Goal: Task Accomplishment & Management: Manage account settings

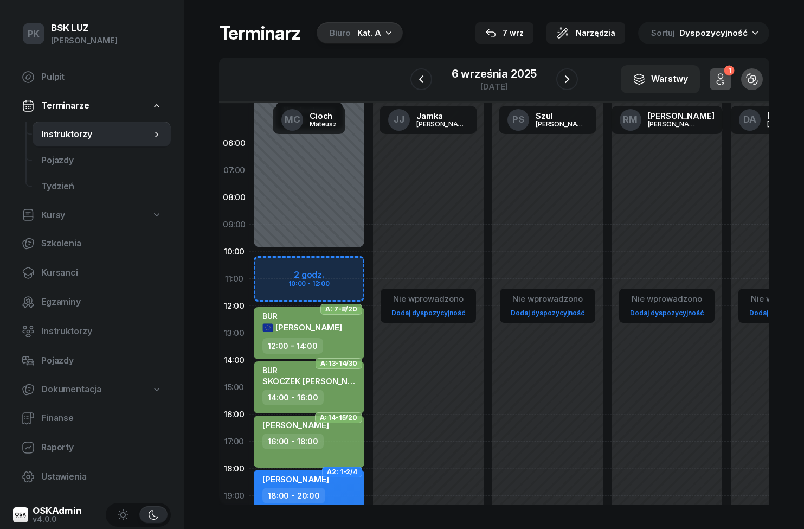
click at [375, 34] on div "Kat. A" at bounding box center [369, 33] width 24 height 13
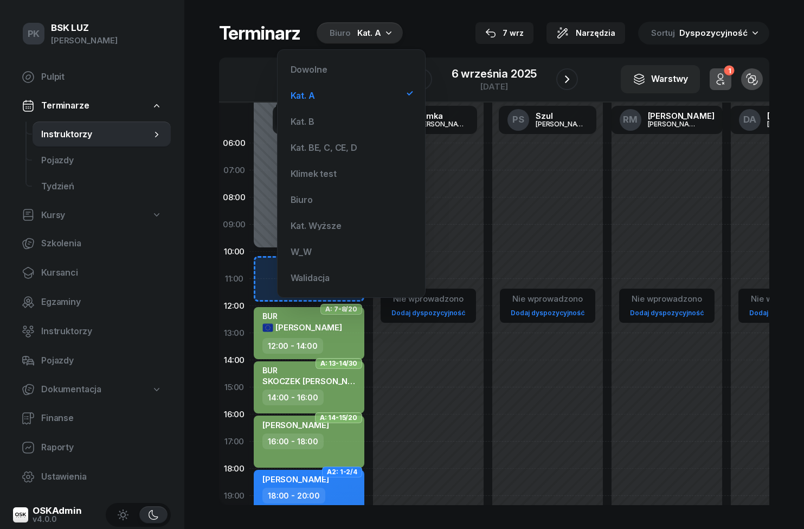
click at [305, 201] on div "Biuro" at bounding box center [302, 199] width 22 height 9
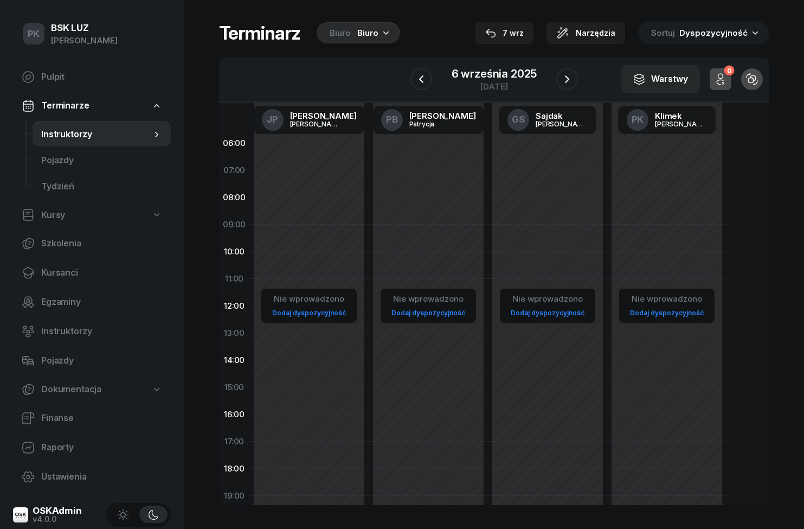
click at [561, 83] on icon "button" at bounding box center [567, 79] width 13 height 13
click at [414, 89] on div at bounding box center [421, 79] width 22 height 22
click at [427, 80] on icon "button" at bounding box center [421, 79] width 13 height 13
click at [428, 85] on button "button" at bounding box center [421, 79] width 22 height 22
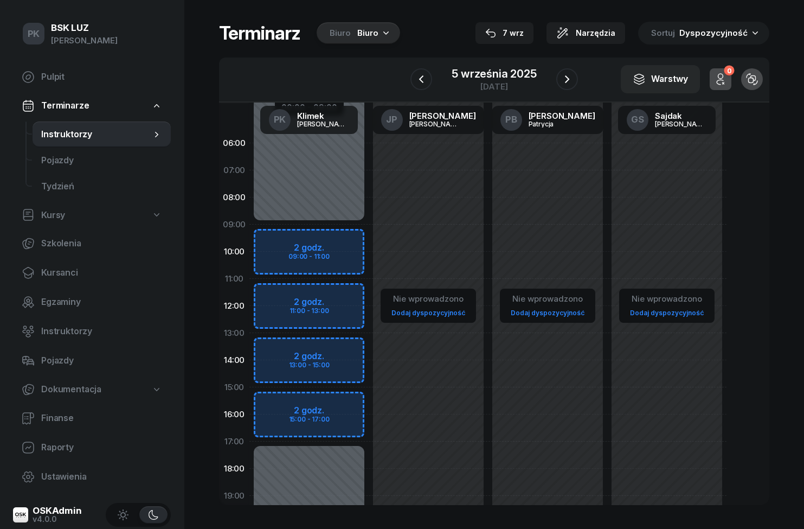
click at [566, 73] on icon "button" at bounding box center [567, 79] width 13 height 13
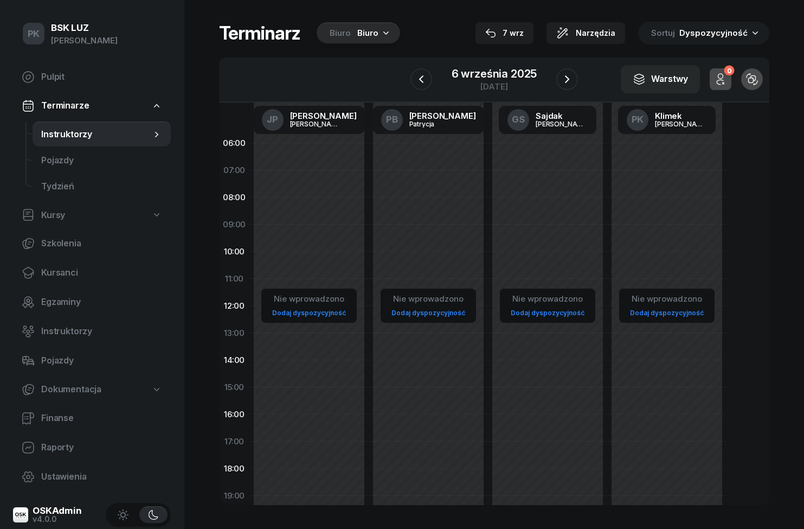
click at [679, 311] on link "Dodaj dyspozycyjność" at bounding box center [667, 312] width 82 height 12
select select "08"
select select "16"
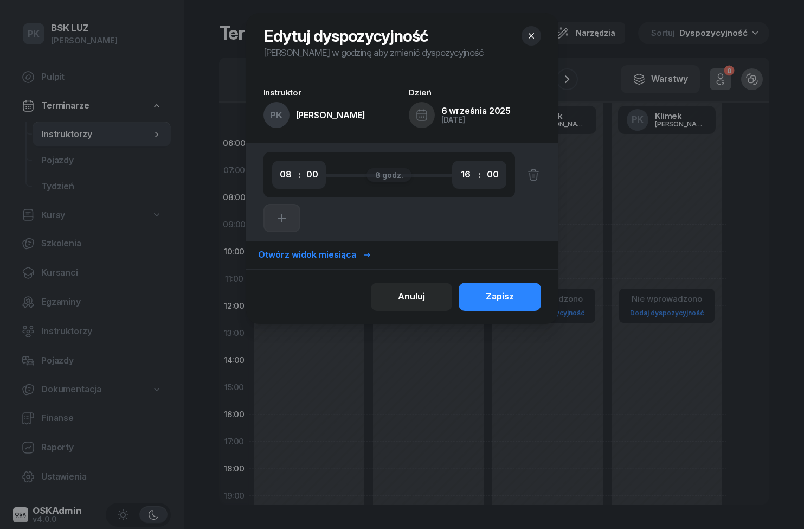
click at [330, 256] on div "Otwórz widok miesiąca" at bounding box center [314, 255] width 113 height 14
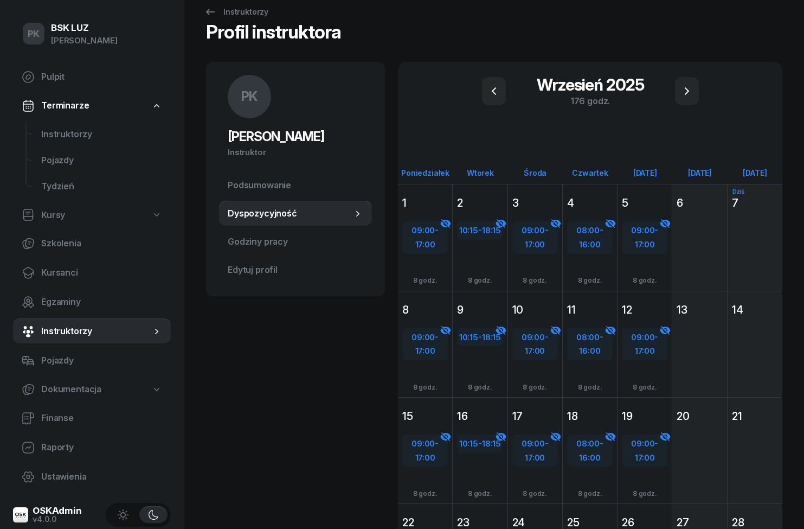
scroll to position [21, 0]
click at [711, 224] on div "Dodaj" at bounding box center [699, 256] width 54 height 88
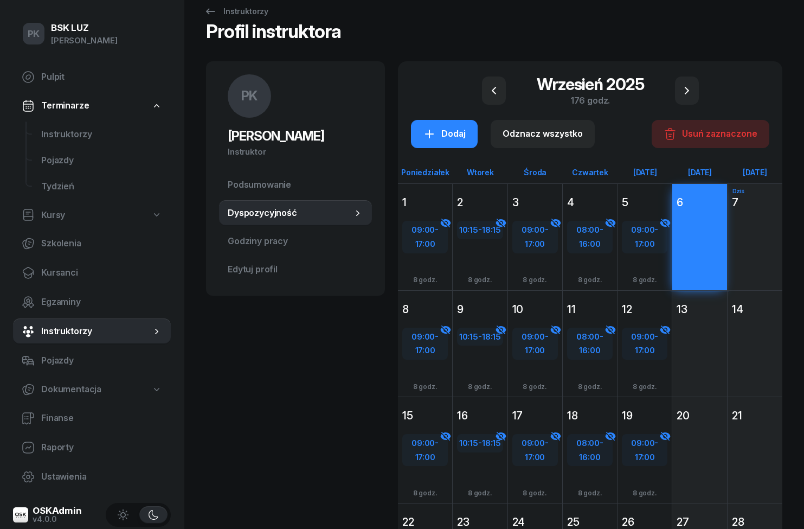
click at [700, 234] on div "Dodaj" at bounding box center [699, 256] width 54 height 88
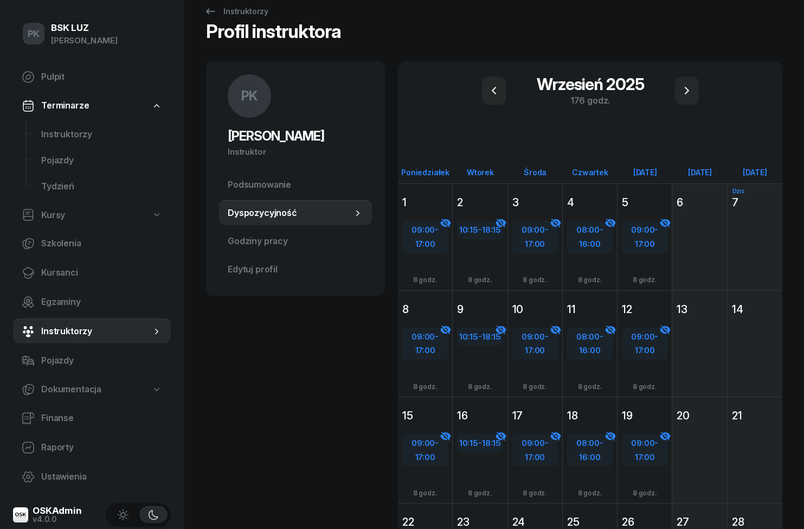
click at [695, 243] on div "Dodaj" at bounding box center [700, 237] width 46 height 17
select select "08"
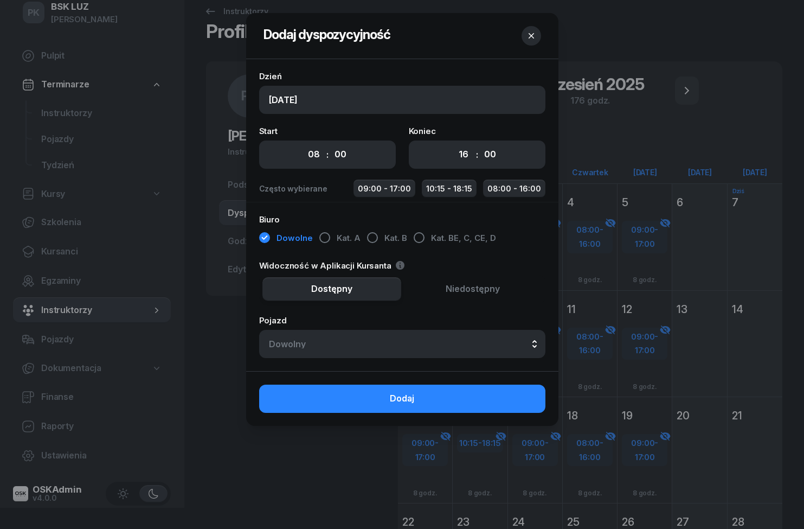
click at [466, 155] on select "00 01 02 03 04 05 06 07 08 09 10 11 12 13 14 15 16 17 18 19 20 21 22 23" at bounding box center [463, 154] width 21 height 23
select select "14"
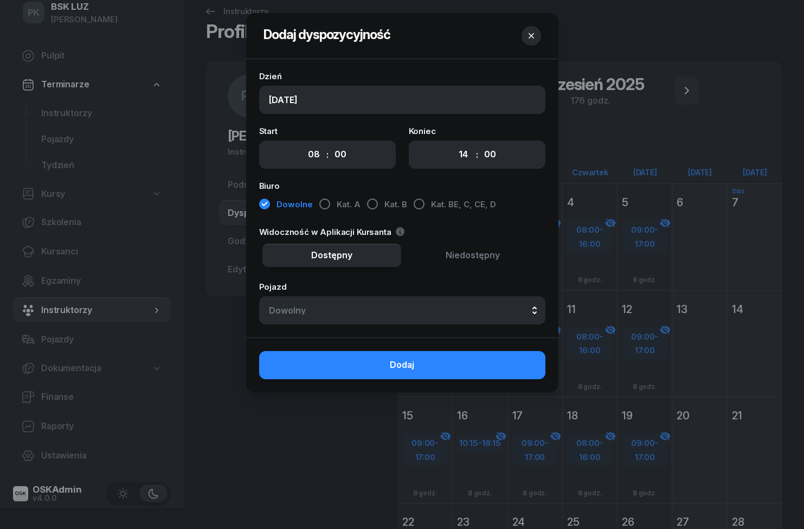
click at [475, 262] on button "Niedostępny" at bounding box center [472, 255] width 139 height 24
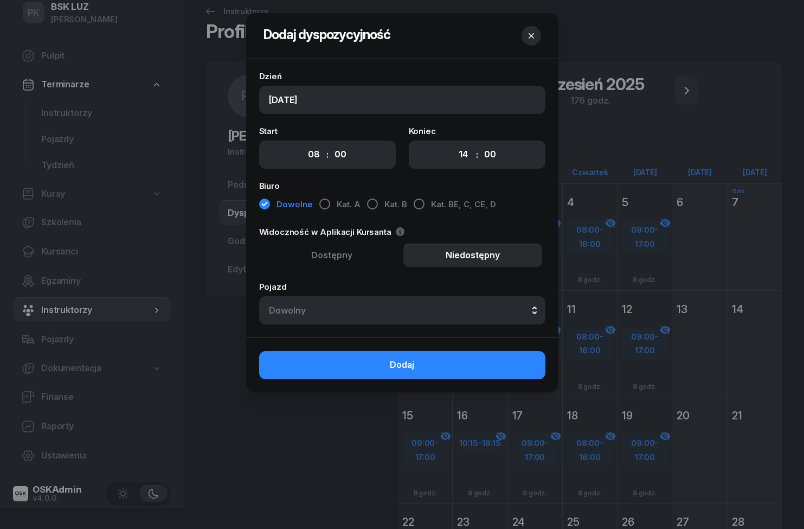
click at [429, 314] on button "Dowolny" at bounding box center [402, 310] width 286 height 28
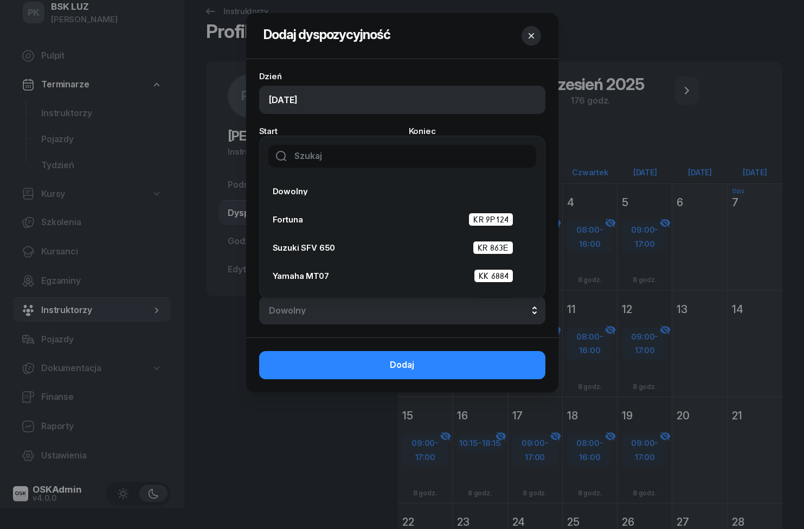
click at [434, 311] on div "Dowolny" at bounding box center [402, 310] width 267 height 9
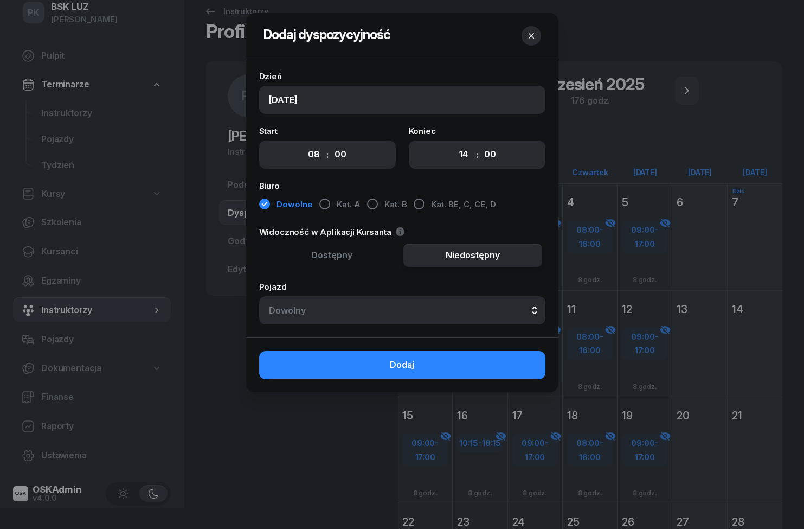
click at [427, 369] on button "Dodaj" at bounding box center [402, 365] width 286 height 28
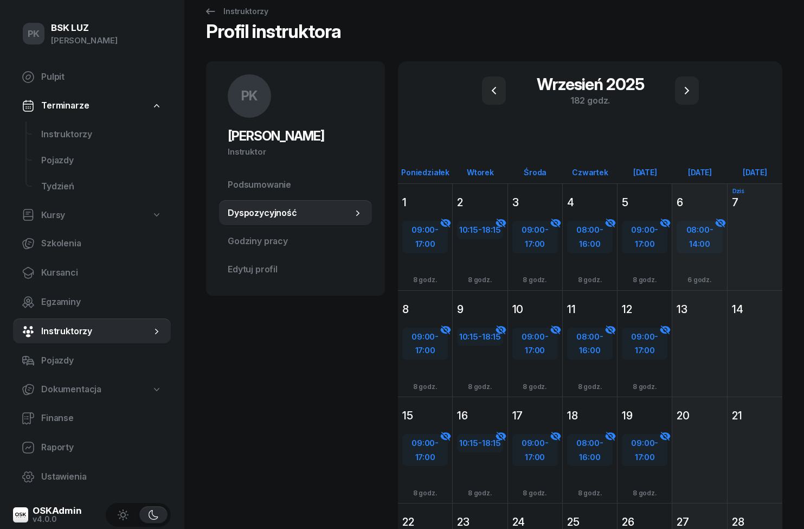
click at [705, 235] on div "08:00 - 14:00" at bounding box center [699, 237] width 43 height 28
select select "08"
select select "14"
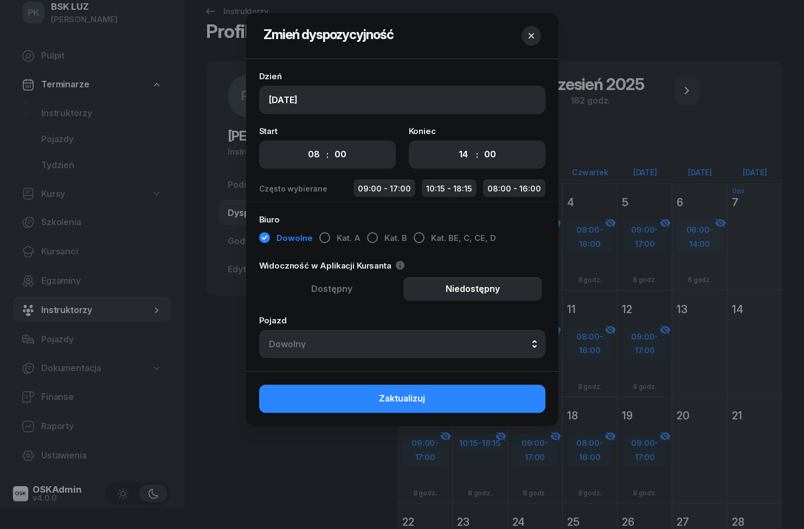
click at [398, 348] on div "Dowolny" at bounding box center [402, 343] width 267 height 9
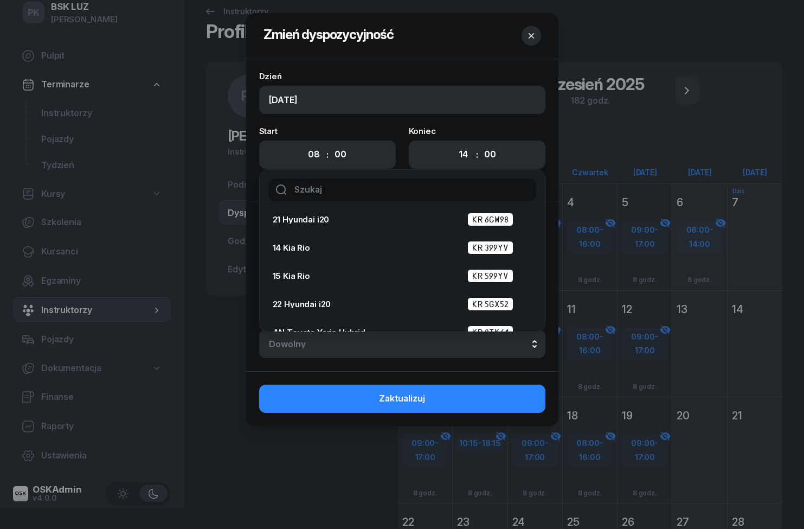
scroll to position [794, 0]
click at [395, 255] on div "14 Kia Rio KR 399YV" at bounding box center [399, 249] width 253 height 14
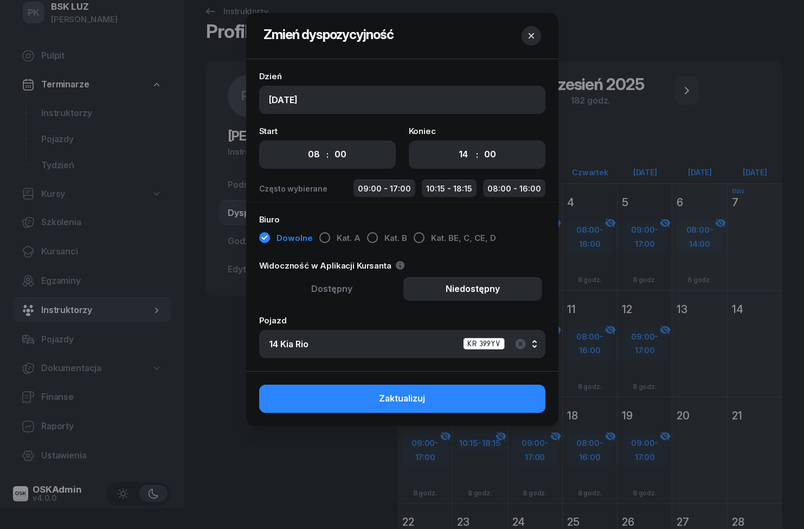
click at [477, 400] on button "Zaktualizuj" at bounding box center [402, 398] width 286 height 28
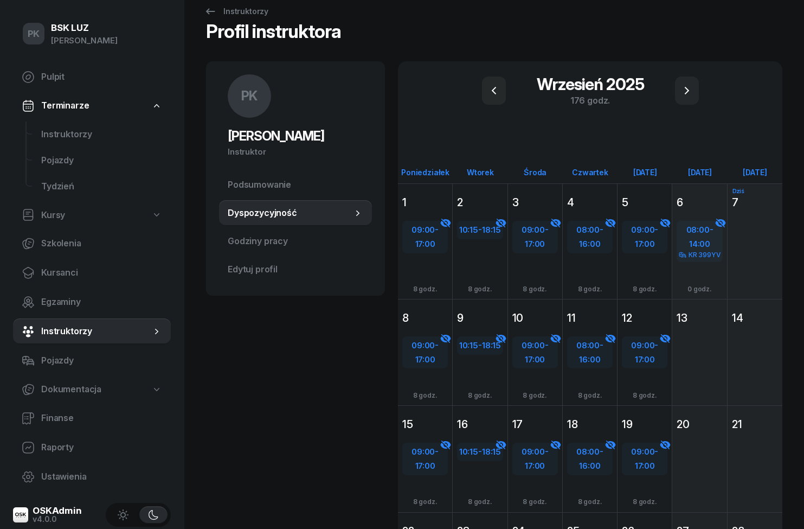
click at [52, 128] on span "Instruktorzy" at bounding box center [101, 134] width 121 height 14
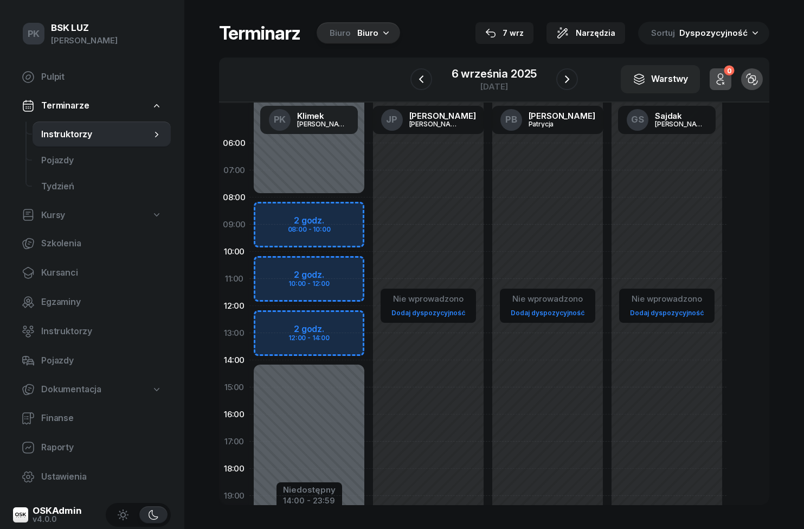
click at [328, 183] on div "Niedostępny 00:00 - 08:00 Niedostępny 14:00 - 23:59 2 godz. 08:00 - 10:00 2 god…" at bounding box center [308, 387] width 119 height 515
select select "07"
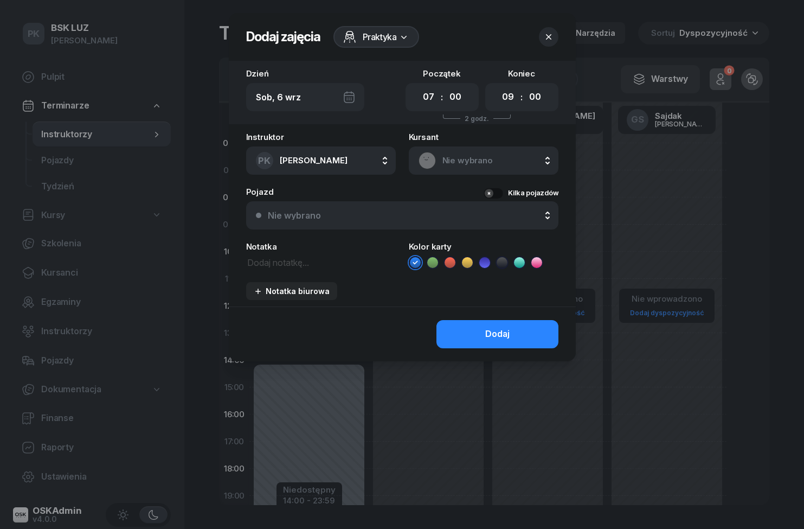
click at [382, 45] on div "Praktyka" at bounding box center [376, 37] width 86 height 22
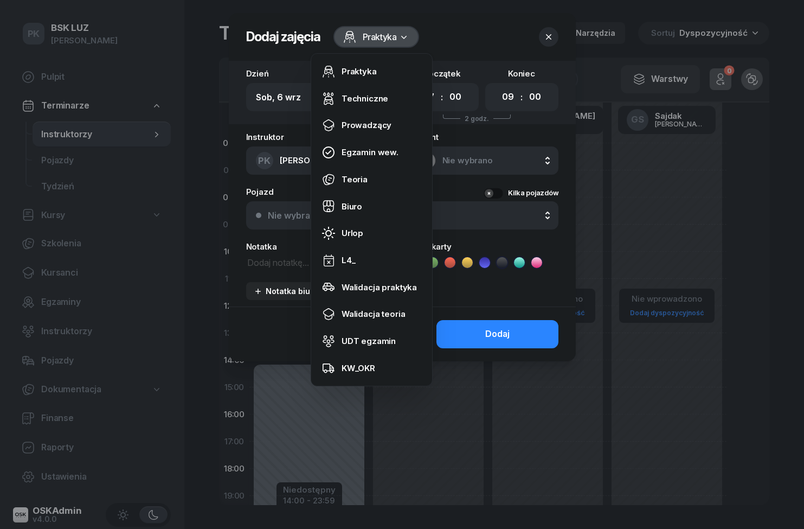
click at [377, 207] on link "Biuro" at bounding box center [372, 206] width 112 height 27
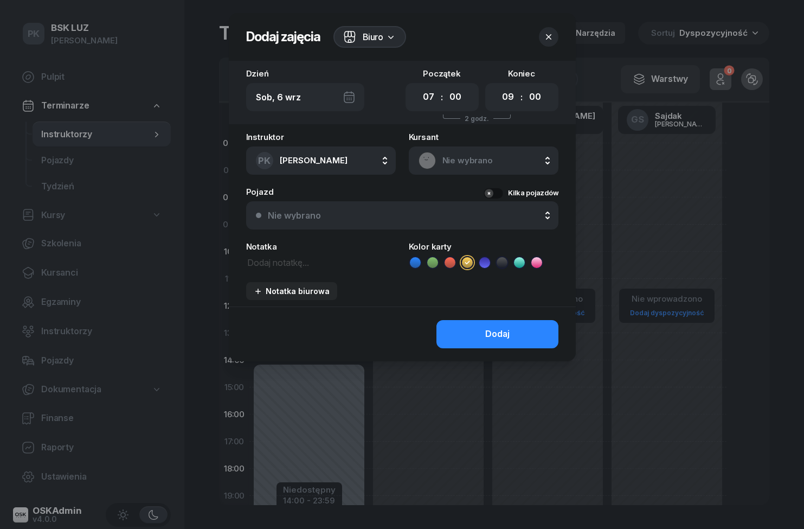
click at [509, 89] on select "00 01 02 03 04 05 06 07 08 09 10 11 12 13 14 15 16 17 18 19 20 21 22 23" at bounding box center [508, 97] width 21 height 23
select select "15"
click at [535, 332] on button "Dodaj" at bounding box center [497, 334] width 122 height 28
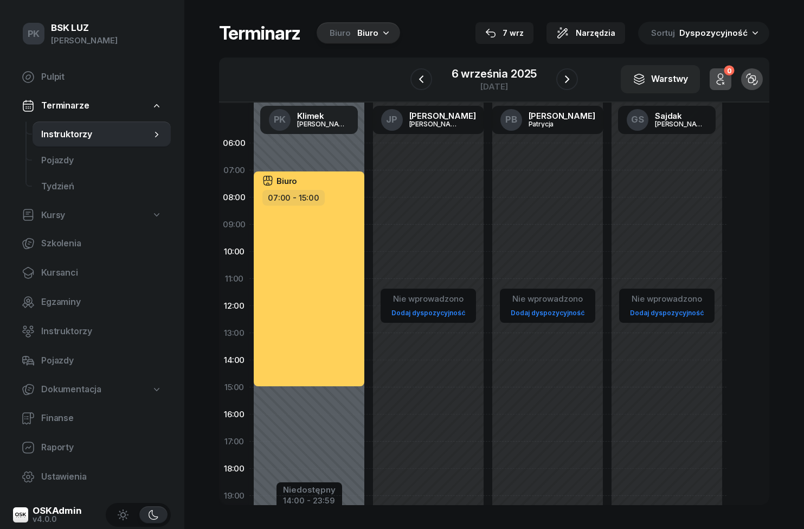
click at [425, 81] on icon "button" at bounding box center [421, 79] width 13 height 13
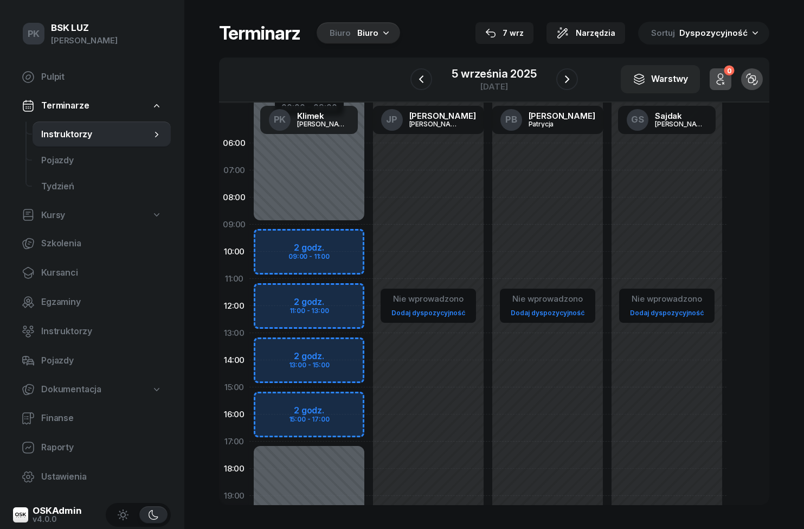
click at [337, 234] on div "Niedostępny 00:00 - 09:00 Niedostępny 17:00 - 23:59 2 godz. 09:00 - 11:00 2 god…" at bounding box center [308, 387] width 119 height 515
select select "09"
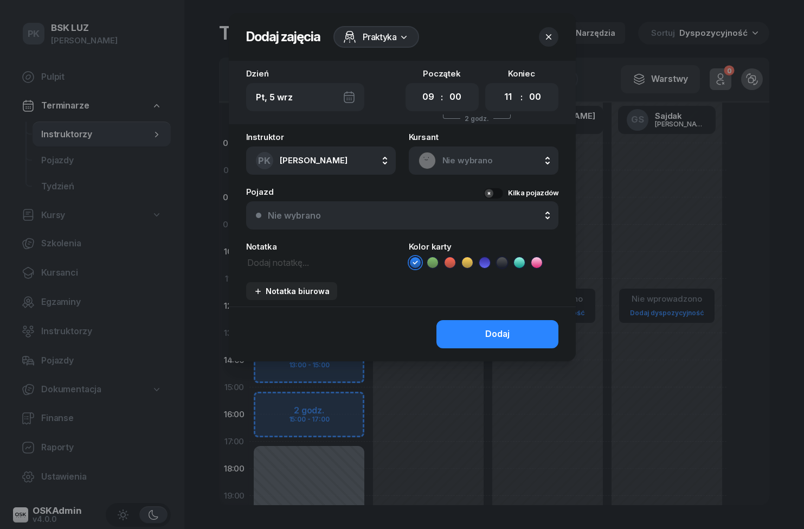
click at [511, 102] on select "00 01 02 03 04 05 06 07 08 09 10 11 12 13 14 15 16 17 18 19 20 21 22 23" at bounding box center [508, 97] width 21 height 23
select select "17"
click at [401, 38] on icon at bounding box center [403, 36] width 11 height 11
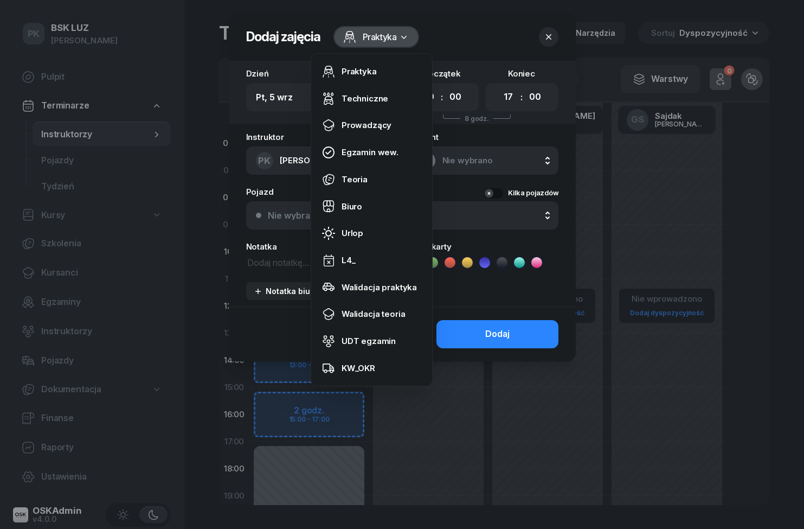
click at [388, 198] on link "Biuro" at bounding box center [372, 206] width 112 height 27
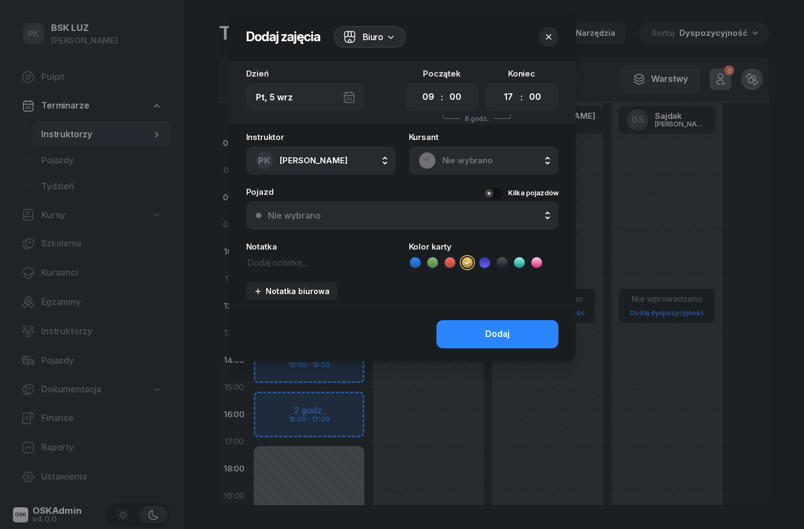
click at [524, 335] on button "Dodaj" at bounding box center [497, 334] width 122 height 28
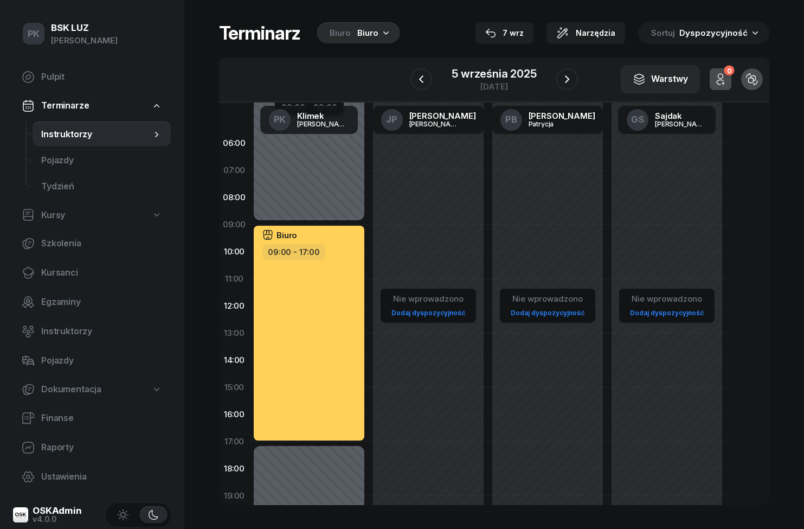
click at [417, 79] on icon "button" at bounding box center [421, 79] width 13 height 13
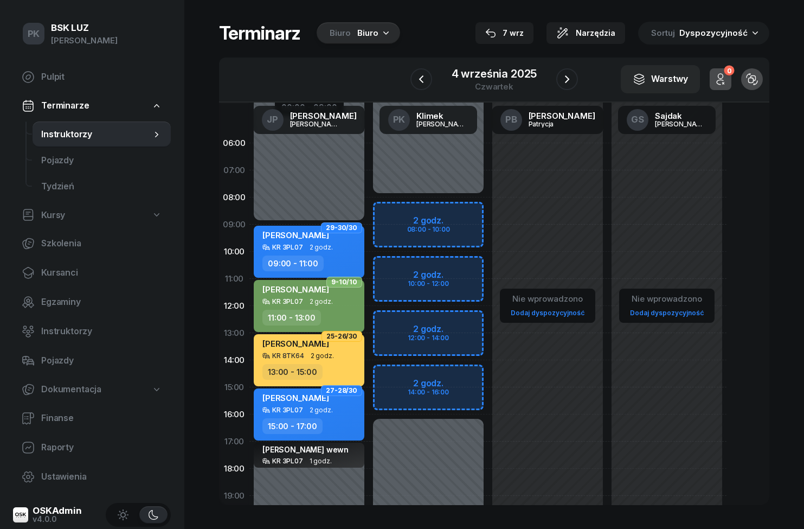
click at [426, 85] on icon "button" at bounding box center [421, 79] width 13 height 13
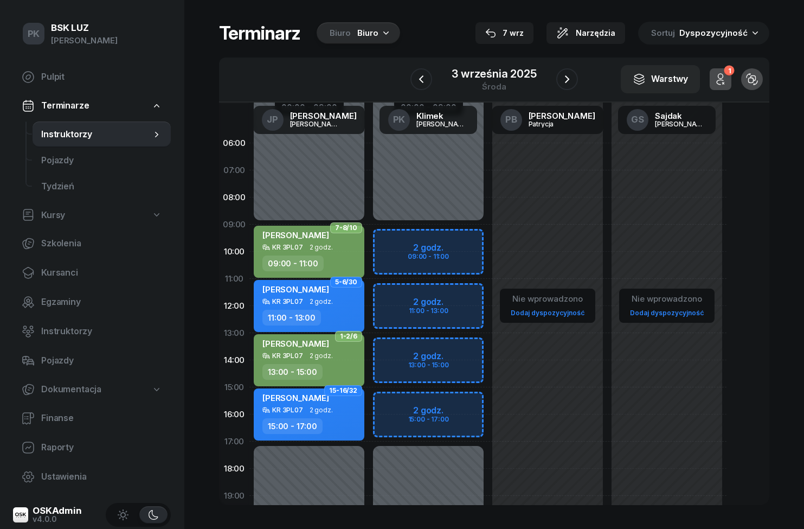
click at [417, 78] on icon "button" at bounding box center [421, 79] width 13 height 13
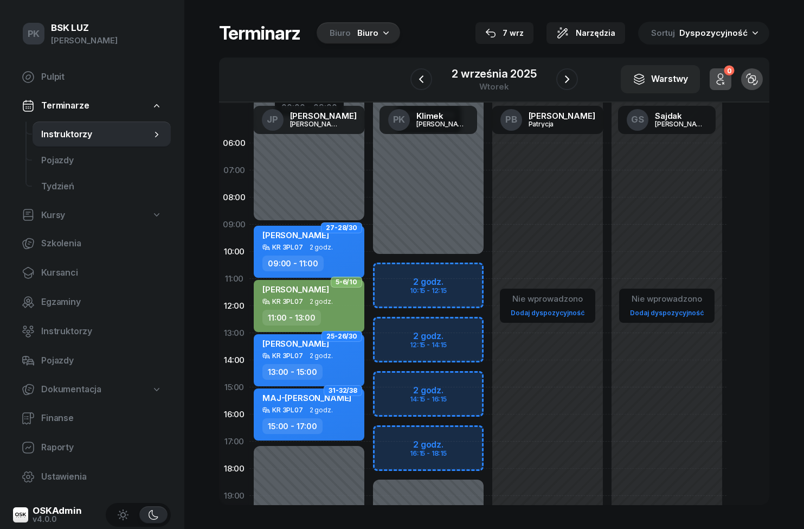
click at [429, 73] on button "button" at bounding box center [421, 79] width 22 height 22
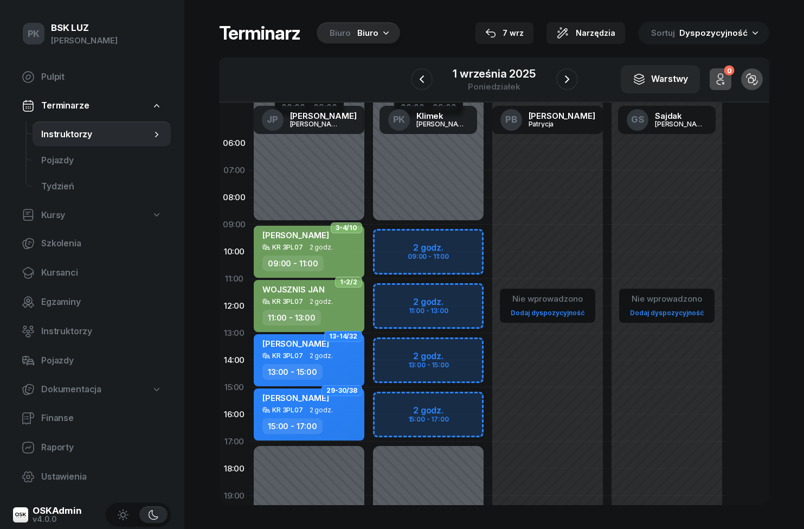
click at [419, 81] on icon "button" at bounding box center [421, 79] width 13 height 13
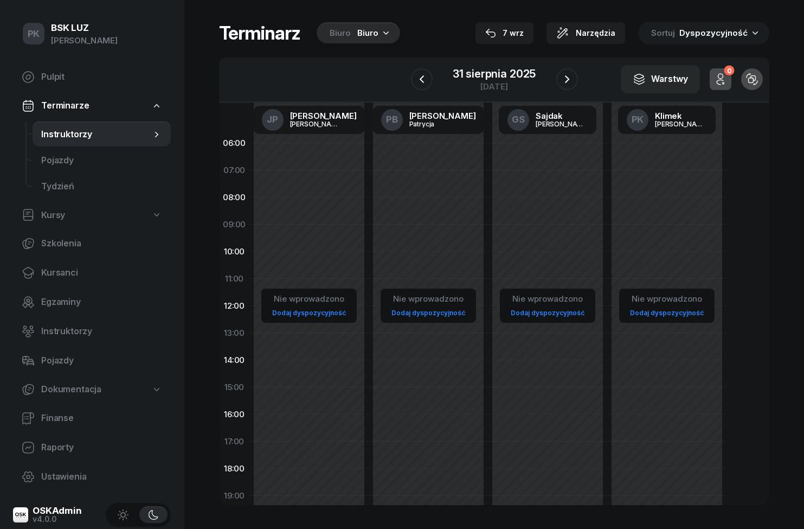
click at [422, 82] on icon "button" at bounding box center [421, 79] width 13 height 13
click at [428, 80] on button "button" at bounding box center [421, 79] width 22 height 22
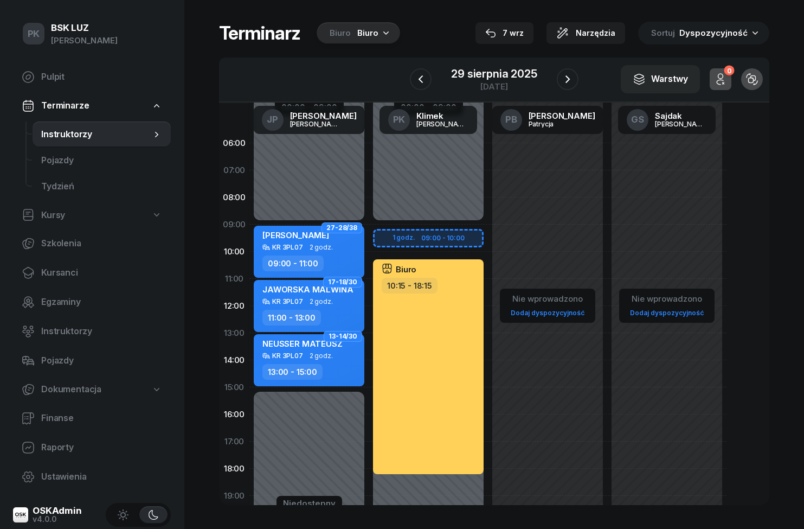
click at [566, 82] on icon "button" at bounding box center [567, 79] width 4 height 8
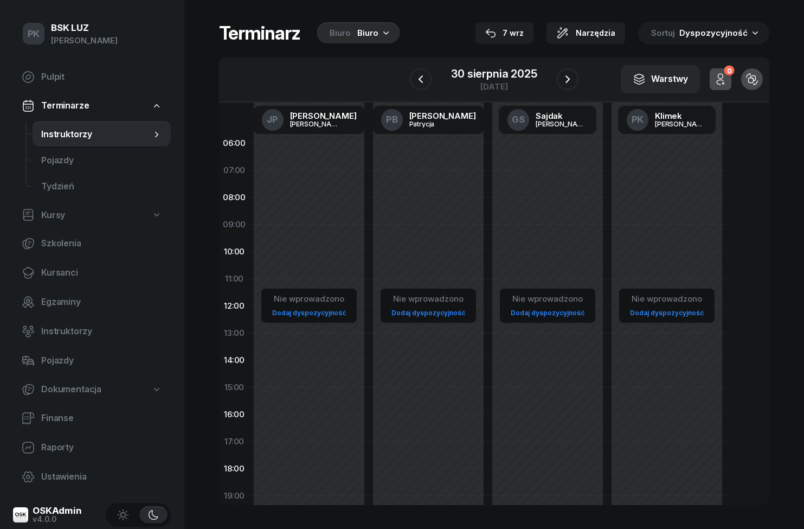
click at [560, 85] on button "button" at bounding box center [568, 79] width 22 height 22
click at [571, 84] on icon "button" at bounding box center [567, 79] width 13 height 13
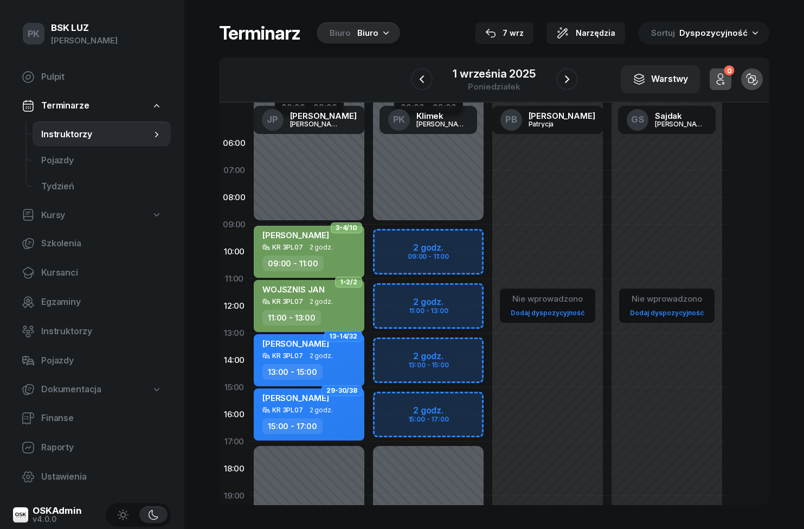
click at [463, 245] on div "Niedostępny 00:00 - 09:00 Niedostępny 17:00 - 23:59 2 godz. 09:00 - 11:00 2 god…" at bounding box center [428, 387] width 119 height 515
select select "09"
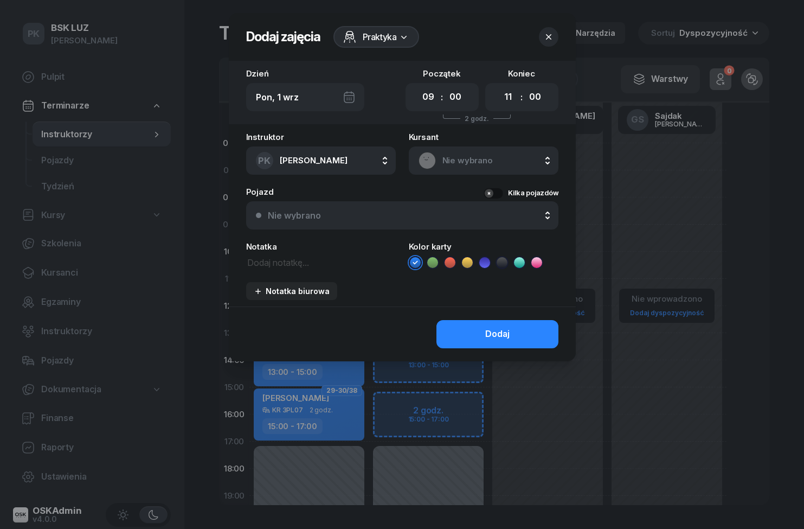
click at [390, 43] on div "Praktyka" at bounding box center [376, 37] width 86 height 22
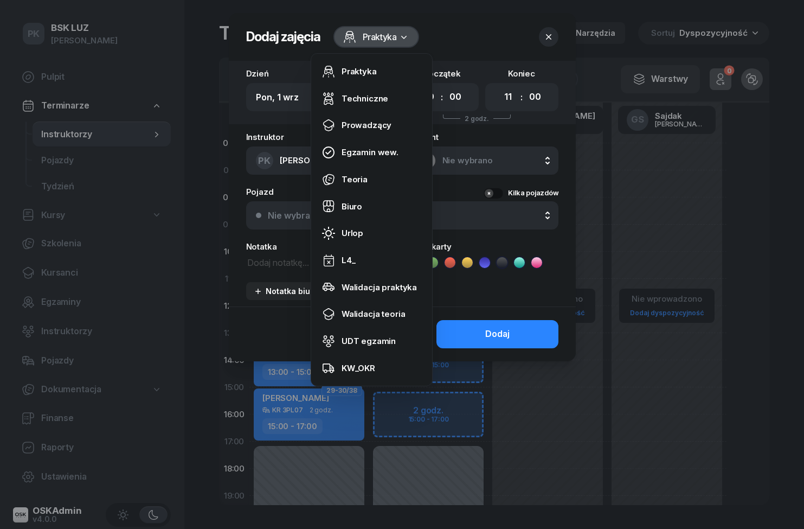
click at [376, 209] on link "Biuro" at bounding box center [372, 206] width 112 height 27
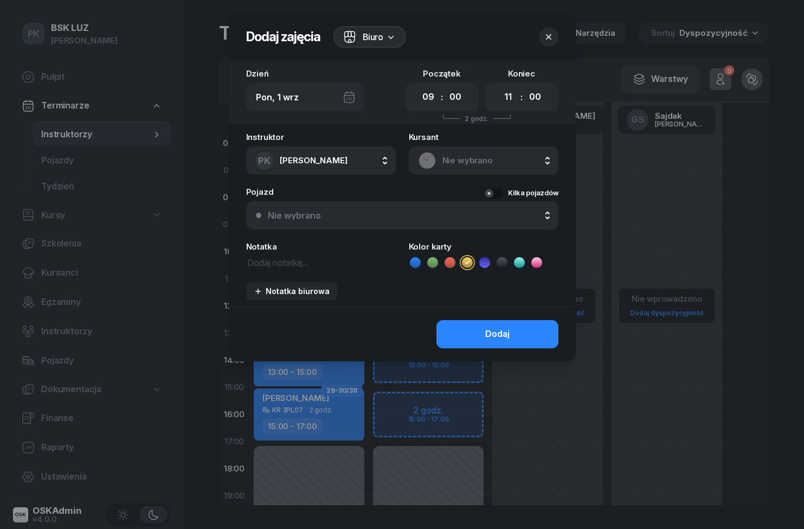
click at [511, 104] on select "00 01 02 03 04 05 06 07 08 09 10 11 12 13 14 15 16 17 18 19 20 21 22 23" at bounding box center [508, 97] width 21 height 23
select select "17"
click at [543, 99] on select "00 05 10 15 20 25 30 35 40 45 50 55" at bounding box center [535, 97] width 21 height 23
select select "45"
click at [537, 332] on button "Dodaj" at bounding box center [497, 334] width 122 height 28
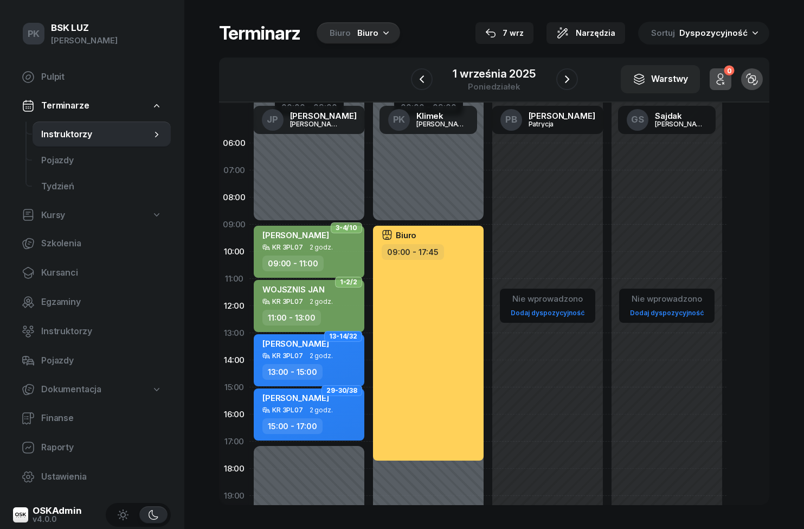
click at [549, 83] on div "1 września 2025 poniedziałek" at bounding box center [494, 79] width 111 height 31
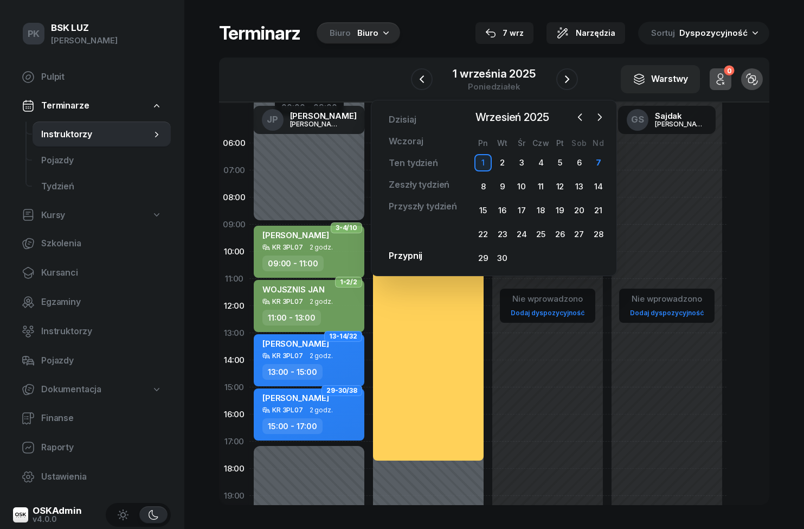
click at [553, 408] on div "Nie wprowadzono Dodaj dyspozycyjność" at bounding box center [547, 387] width 119 height 515
select select "15"
select select "17"
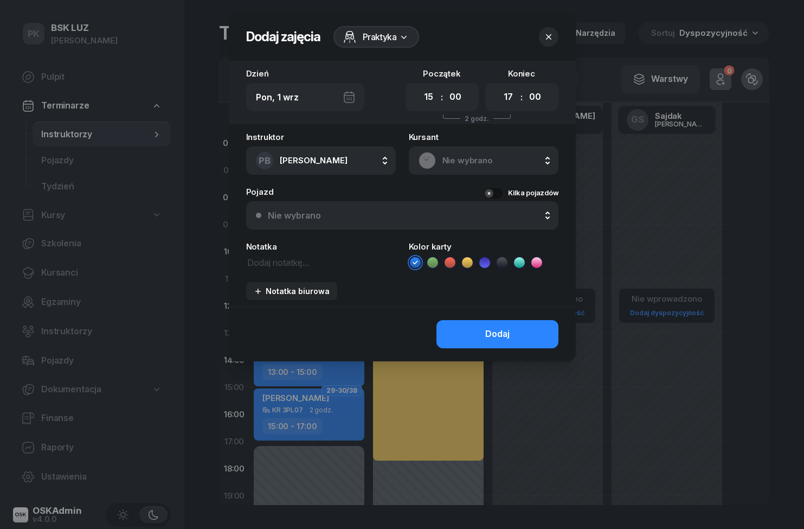
click at [550, 28] on button "button" at bounding box center [549, 37] width 20 height 20
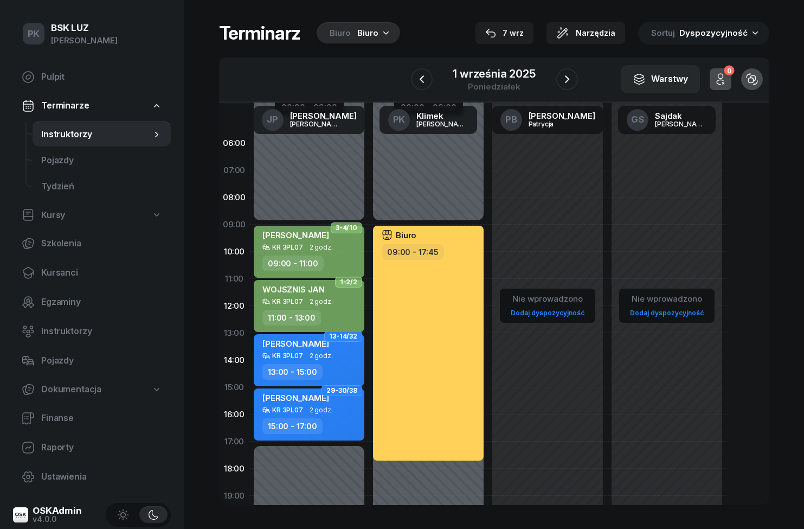
click at [569, 87] on button "button" at bounding box center [567, 79] width 22 height 22
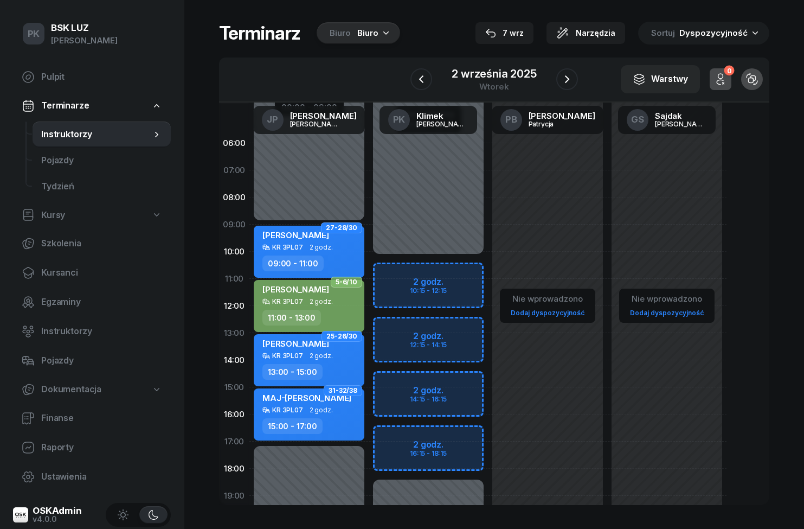
click at [599, 216] on div "Nie wprowadzono Dodaj dyspozycyjność" at bounding box center [547, 387] width 119 height 515
select select "08"
select select "10"
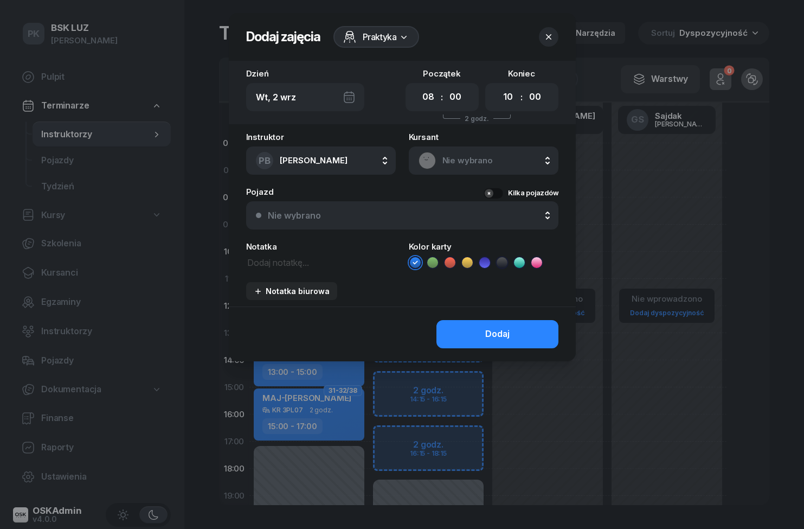
click at [666, 209] on div at bounding box center [402, 264] width 804 height 529
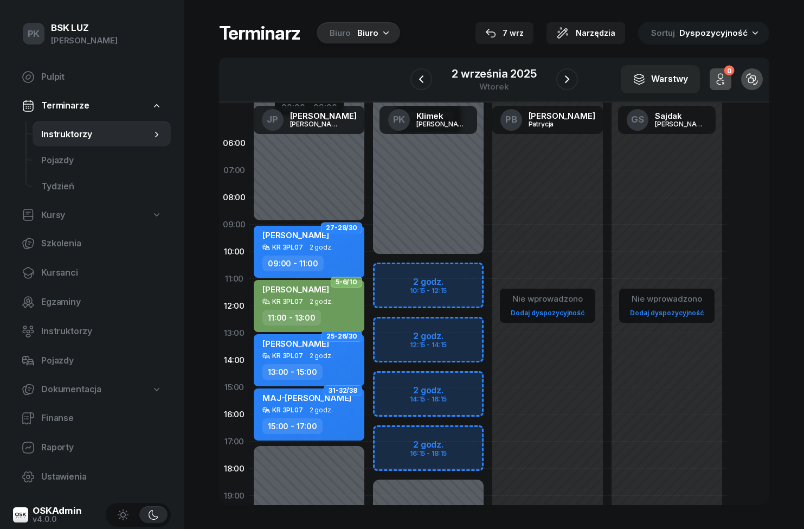
click at [458, 275] on div "Niedostępny 00:00 - 10:15 Niedostępny 18:15 - 23:59 2 godz. 10:15 - 12:15 2 god…" at bounding box center [428, 387] width 119 height 515
select select "10"
select select "12"
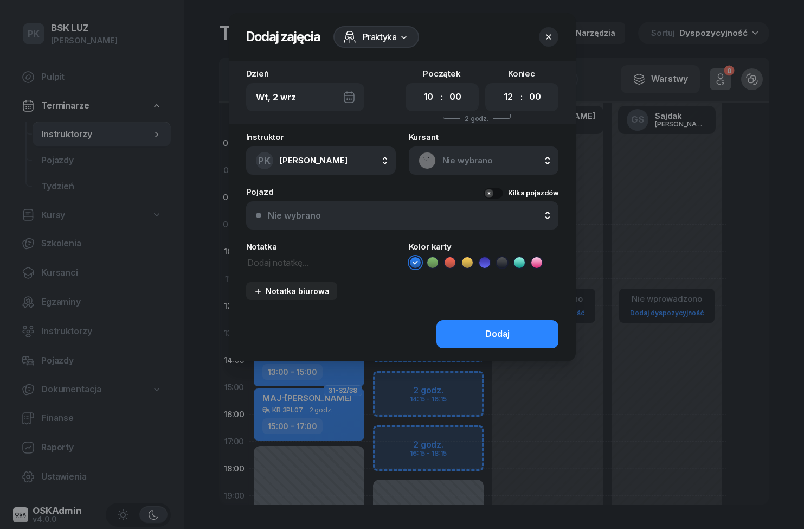
click at [464, 92] on select "00 05 10 15 20 25 30 35 40 45 50 55" at bounding box center [455, 97] width 21 height 23
select select "15"
click at [513, 92] on select "00 01 02 03 04 05 06 07 08 09 10 11 12 13 14 15 16 17 18 19 20 21 22 23" at bounding box center [508, 97] width 21 height 23
select select "18"
click at [544, 92] on select "00 05 10 15 20 25 30 35 40 45 50 55" at bounding box center [535, 97] width 21 height 23
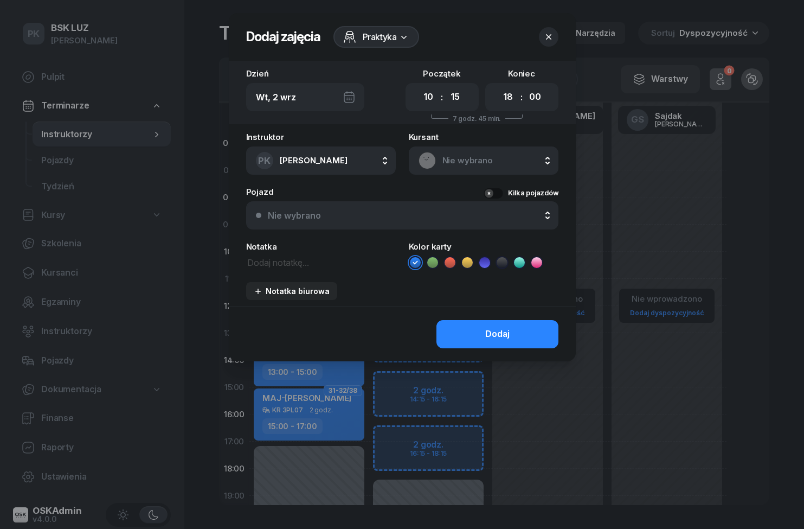
select select "15"
click at [398, 41] on div "Praktyka" at bounding box center [376, 37] width 86 height 22
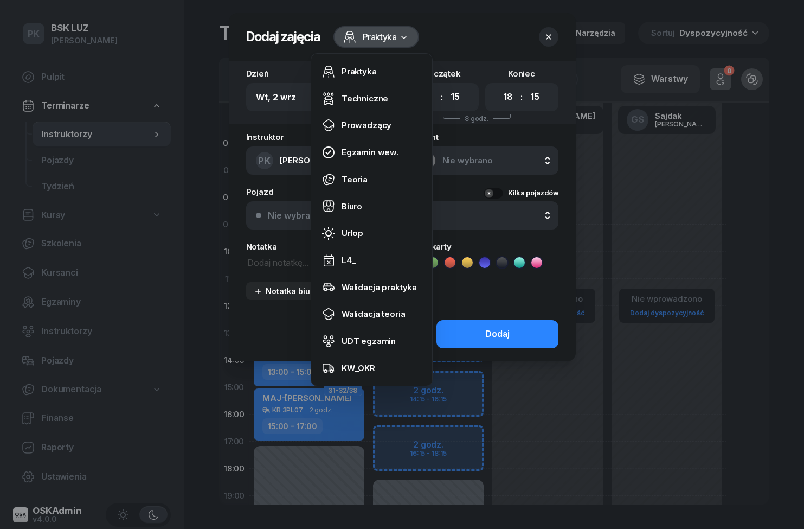
click at [375, 203] on link "Biuro" at bounding box center [372, 206] width 112 height 27
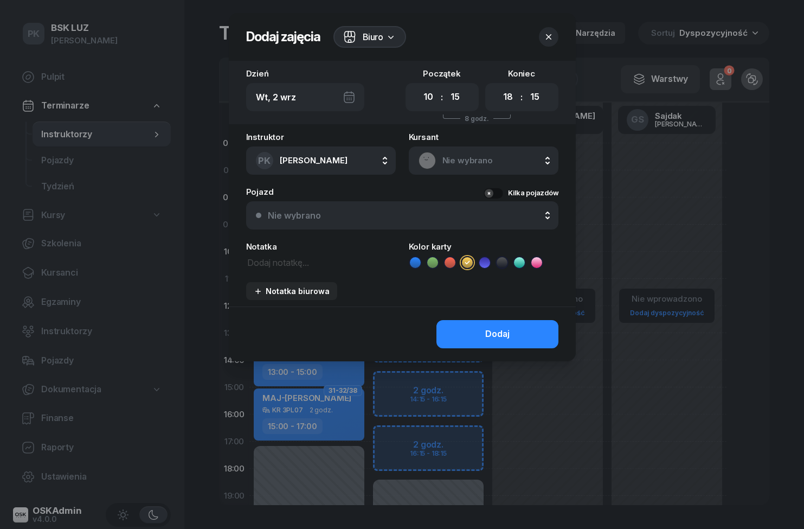
click at [535, 335] on button "Dodaj" at bounding box center [497, 334] width 122 height 28
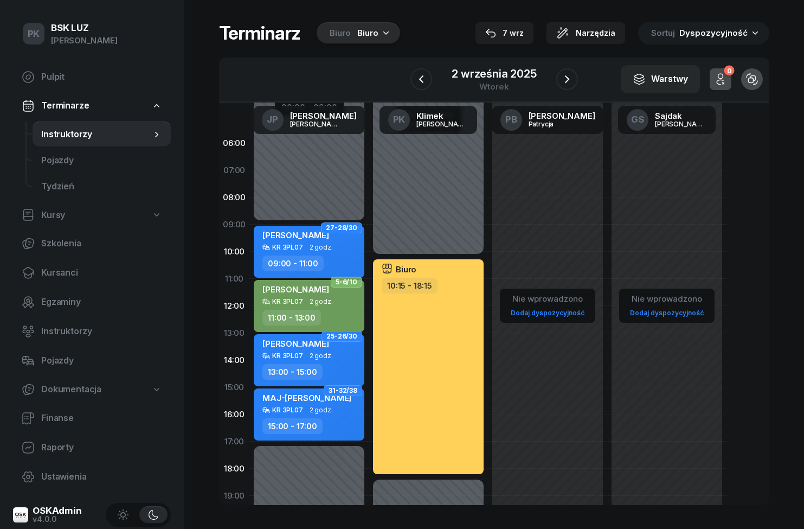
click at [563, 86] on button "button" at bounding box center [567, 79] width 22 height 22
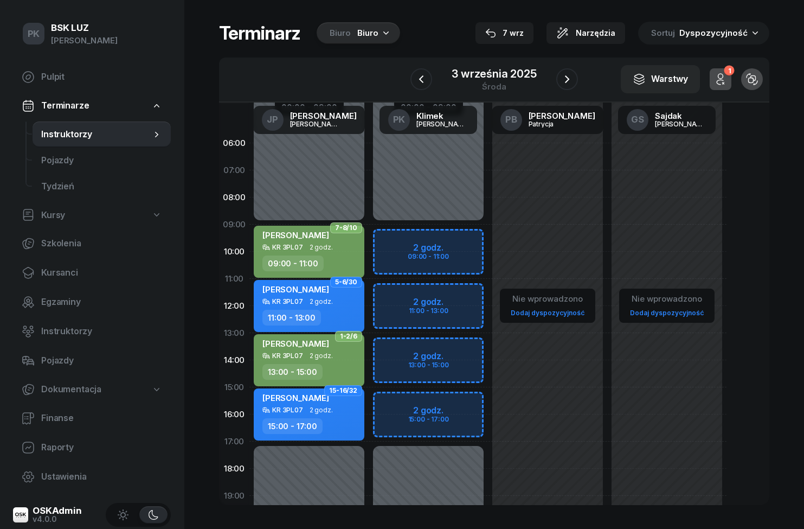
click at [451, 239] on div "Niedostępny 00:00 - 09:00 Niedostępny 17:00 - 23:59 2 godz. 09:00 - 11:00 2 god…" at bounding box center [428, 387] width 119 height 515
select select "09"
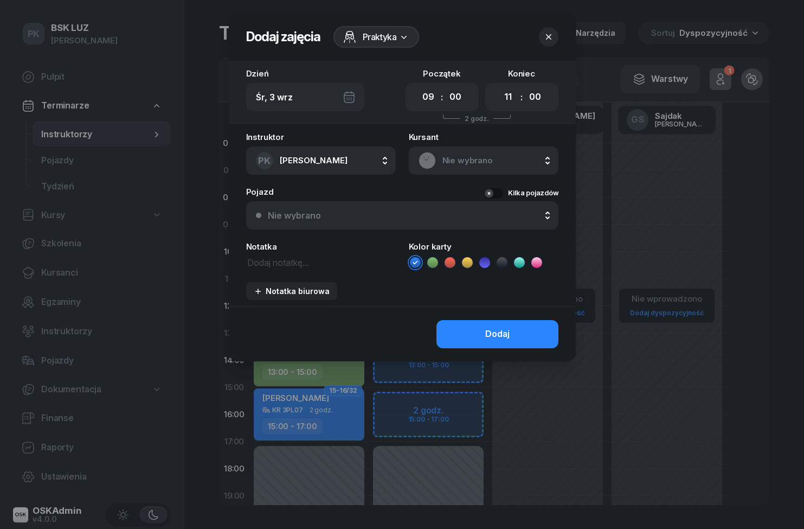
click at [393, 45] on div "Praktyka" at bounding box center [376, 37] width 86 height 22
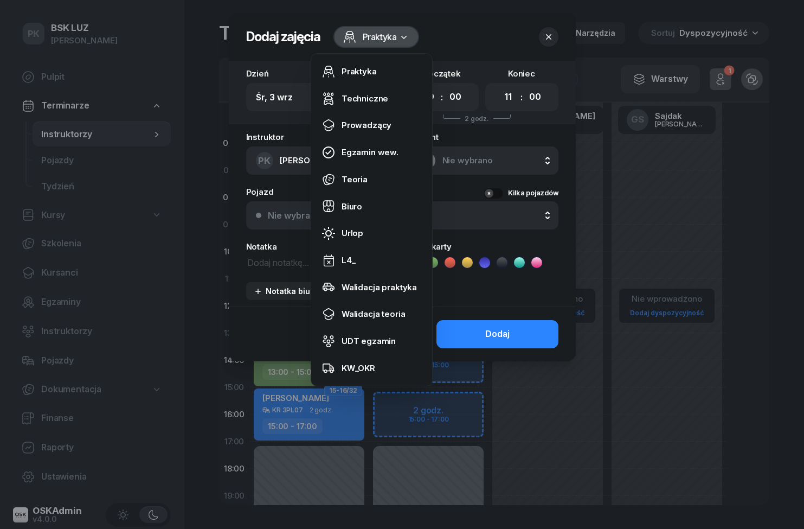
click at [371, 207] on link "Biuro" at bounding box center [372, 206] width 112 height 27
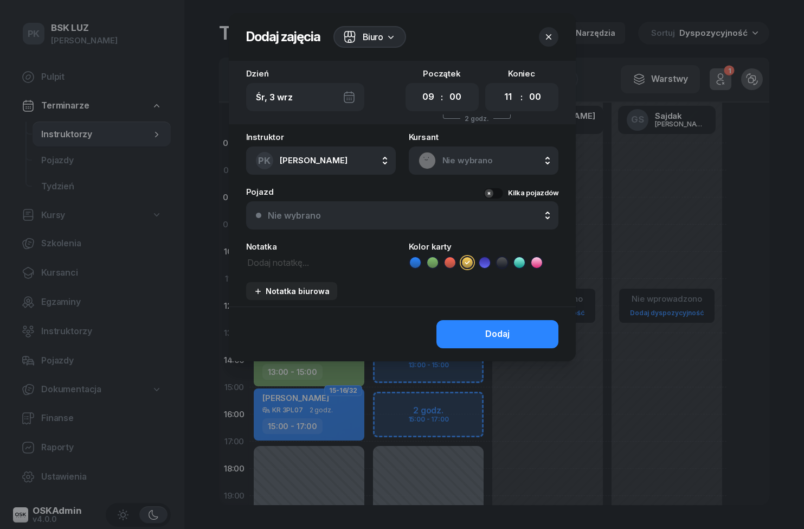
click at [509, 99] on select "00 01 02 03 04 05 06 07 08 09 10 11 12 13 14 15 16 17 18 19 20 21 22 23" at bounding box center [508, 97] width 21 height 23
select select "17"
click at [543, 336] on button "Dodaj" at bounding box center [497, 334] width 122 height 28
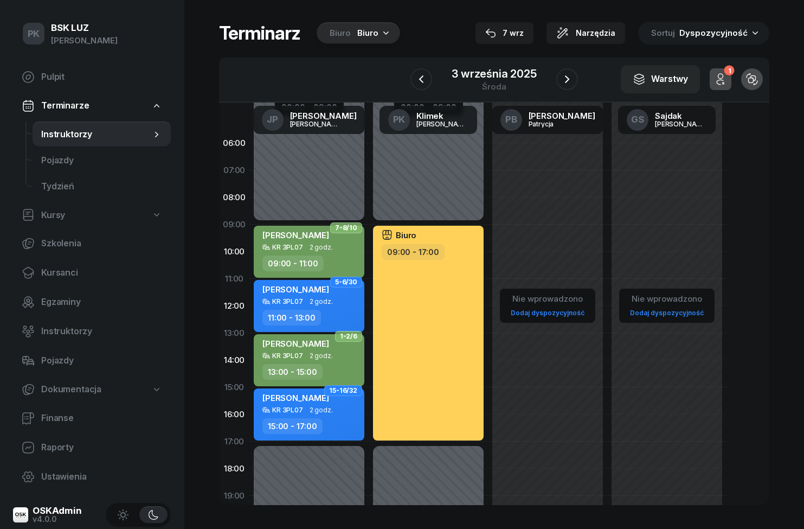
click at [564, 80] on icon "button" at bounding box center [567, 79] width 13 height 13
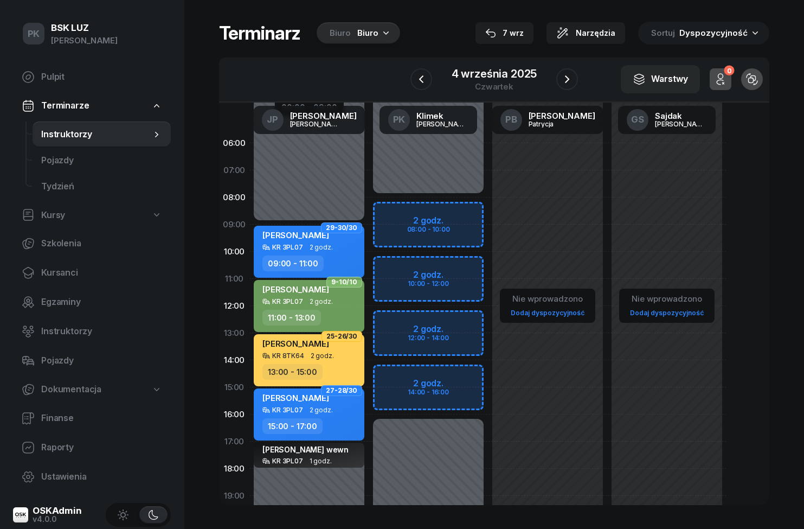
click at [451, 213] on div "Niedostępny 00:00 - 08:00 Niedostępny 16:00 - 23:59 2 godz. 08:00 - 10:00 2 god…" at bounding box center [428, 387] width 119 height 515
select select "08"
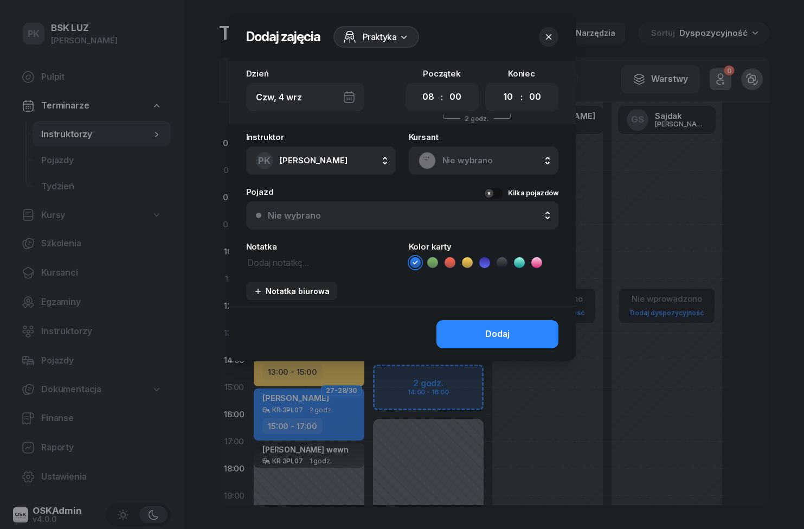
click at [517, 102] on select "00 01 02 03 04 05 06 07 08 09 10 11 12 13 14 15 16 17 18 19 20 21 22 23" at bounding box center [508, 97] width 21 height 23
select select "16"
click at [480, 259] on icon at bounding box center [484, 262] width 11 height 11
